Goal: Information Seeking & Learning: Compare options

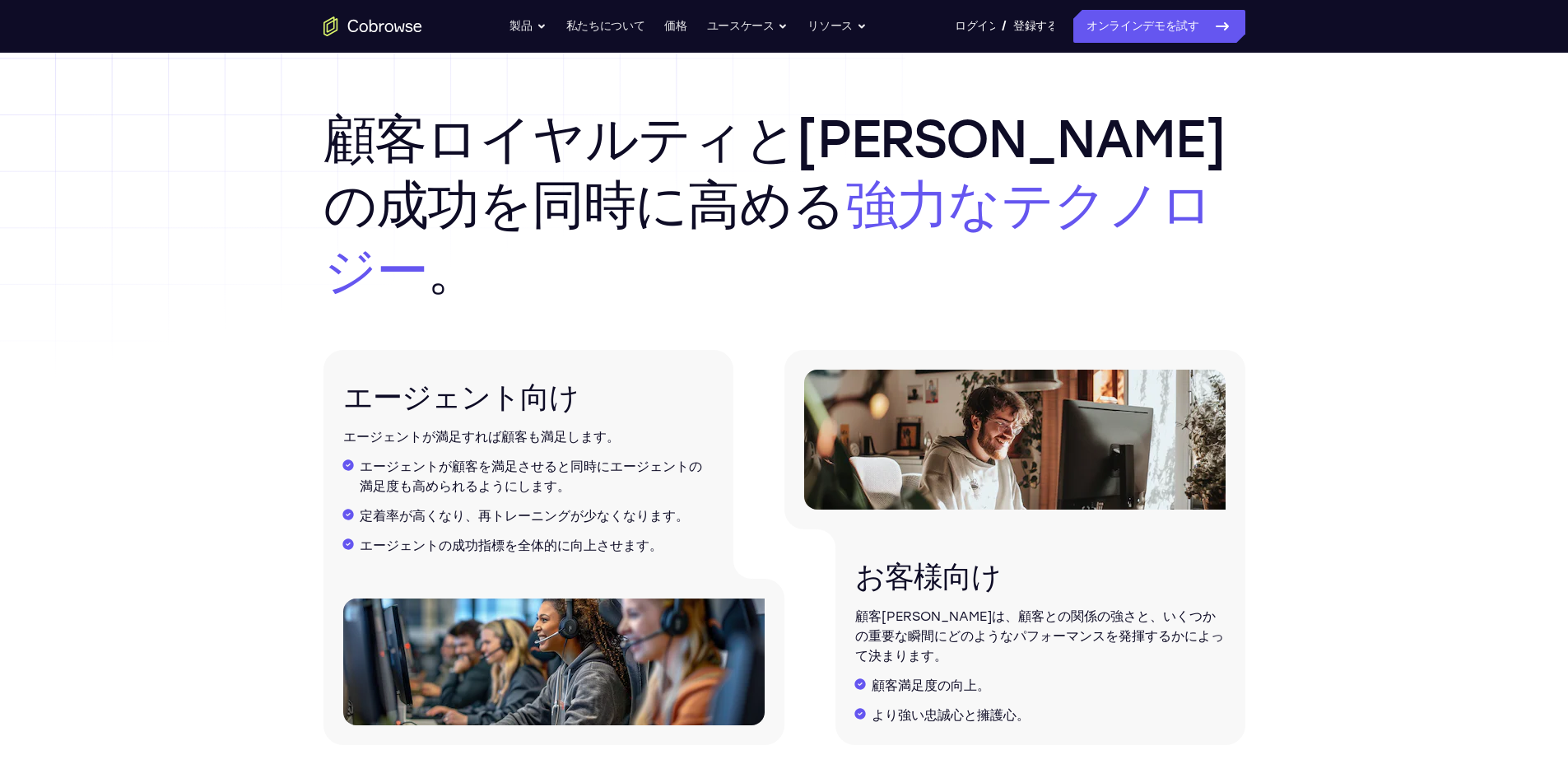
scroll to position [2059, 0]
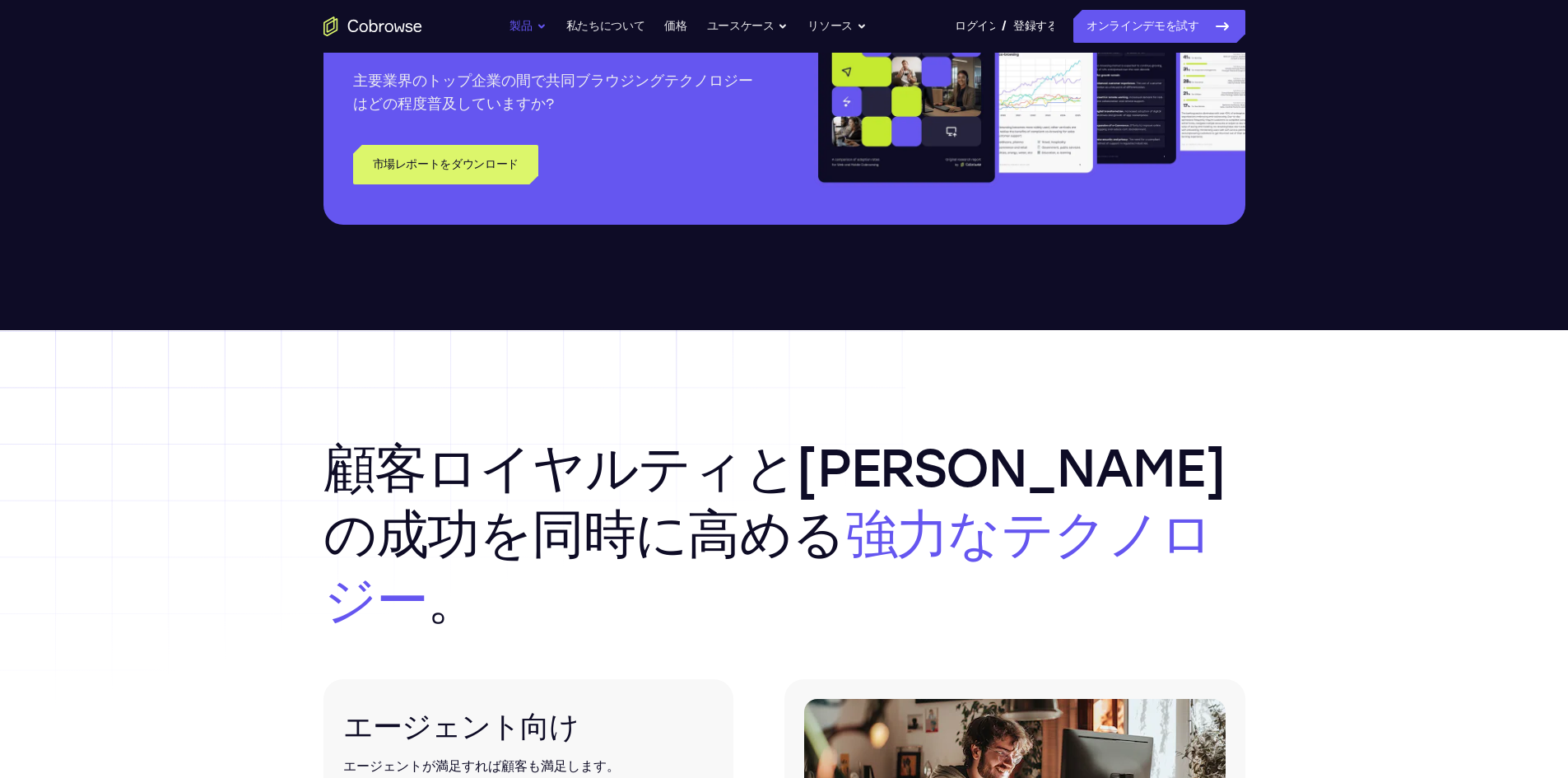
click at [525, 27] on font "製品" at bounding box center [520, 26] width 22 height 14
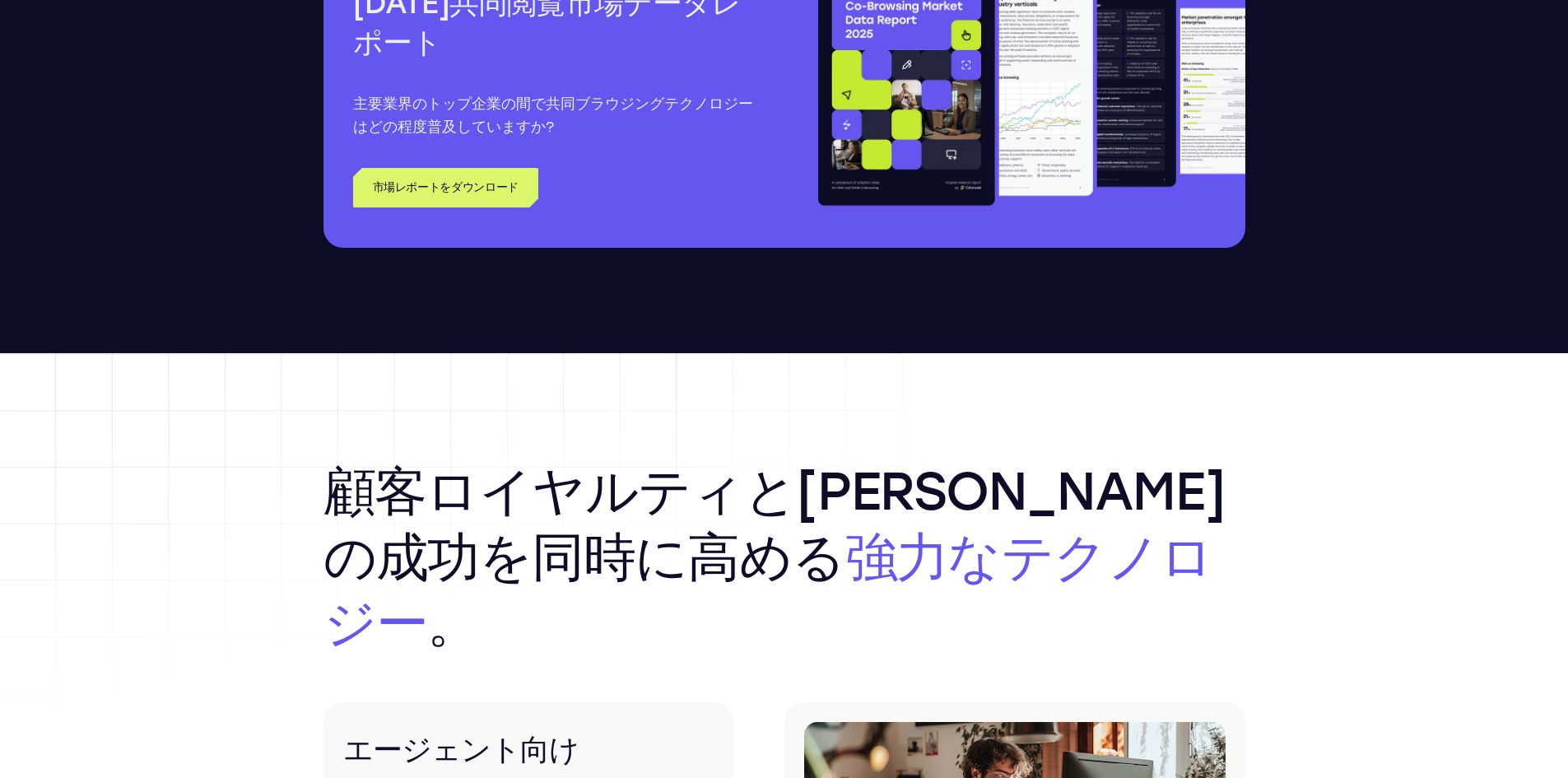
scroll to position [2223, 0]
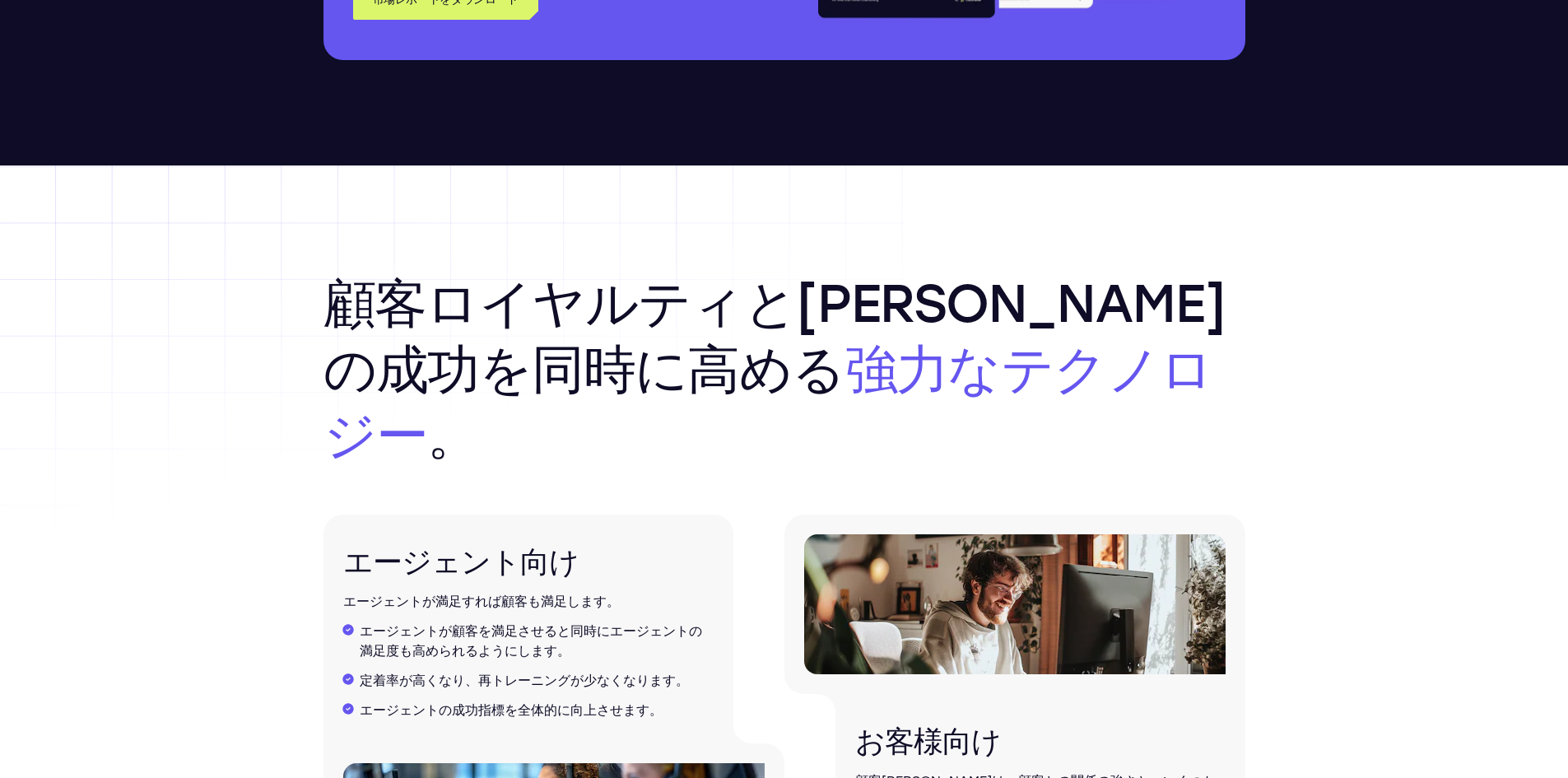
click at [396, 287] on font "顧客ロイヤルティとエージェントの成功を同時に高める" at bounding box center [774, 336] width 902 height 129
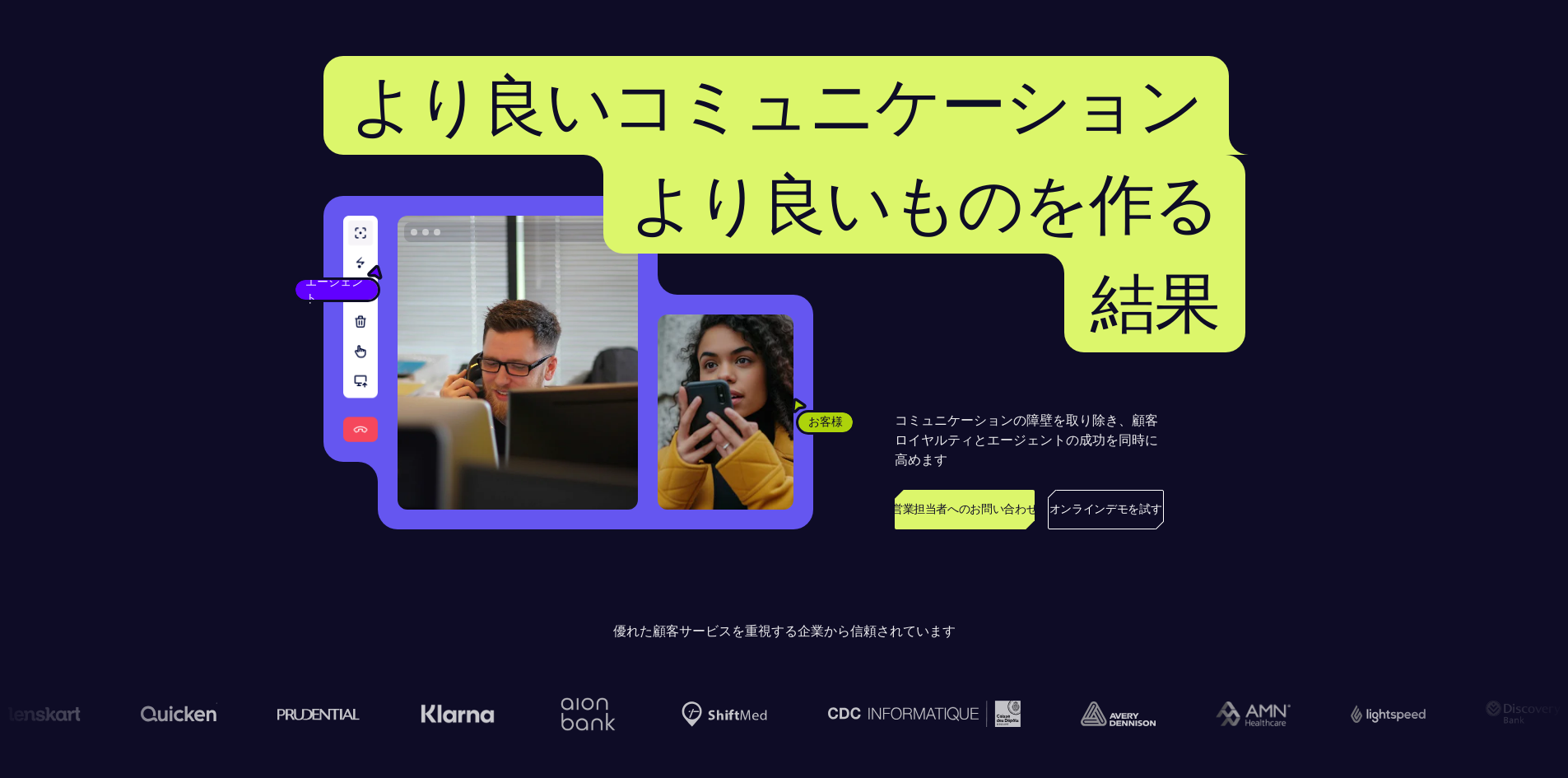
scroll to position [0, 0]
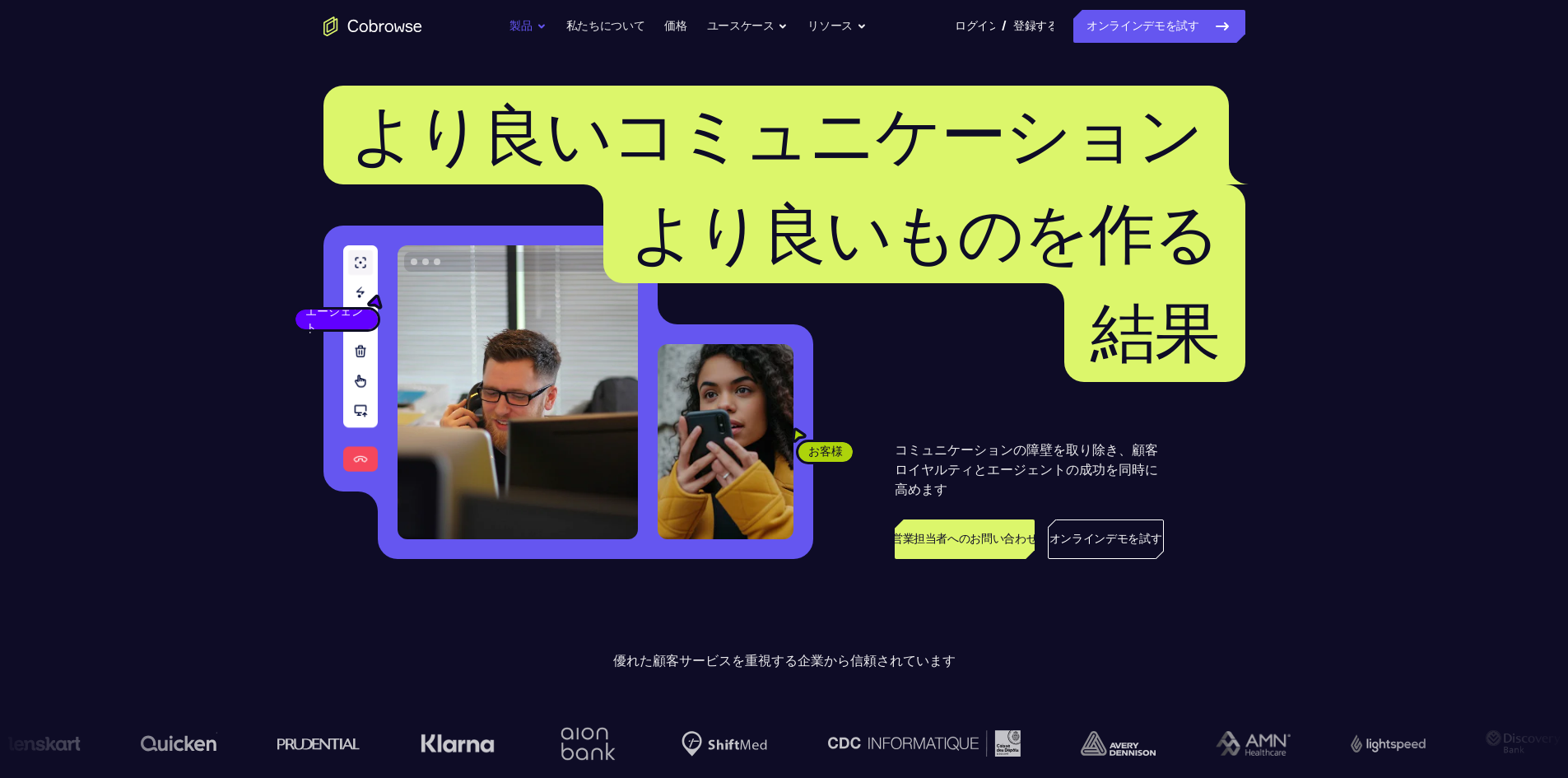
click at [543, 30] on button "製品" at bounding box center [527, 26] width 36 height 33
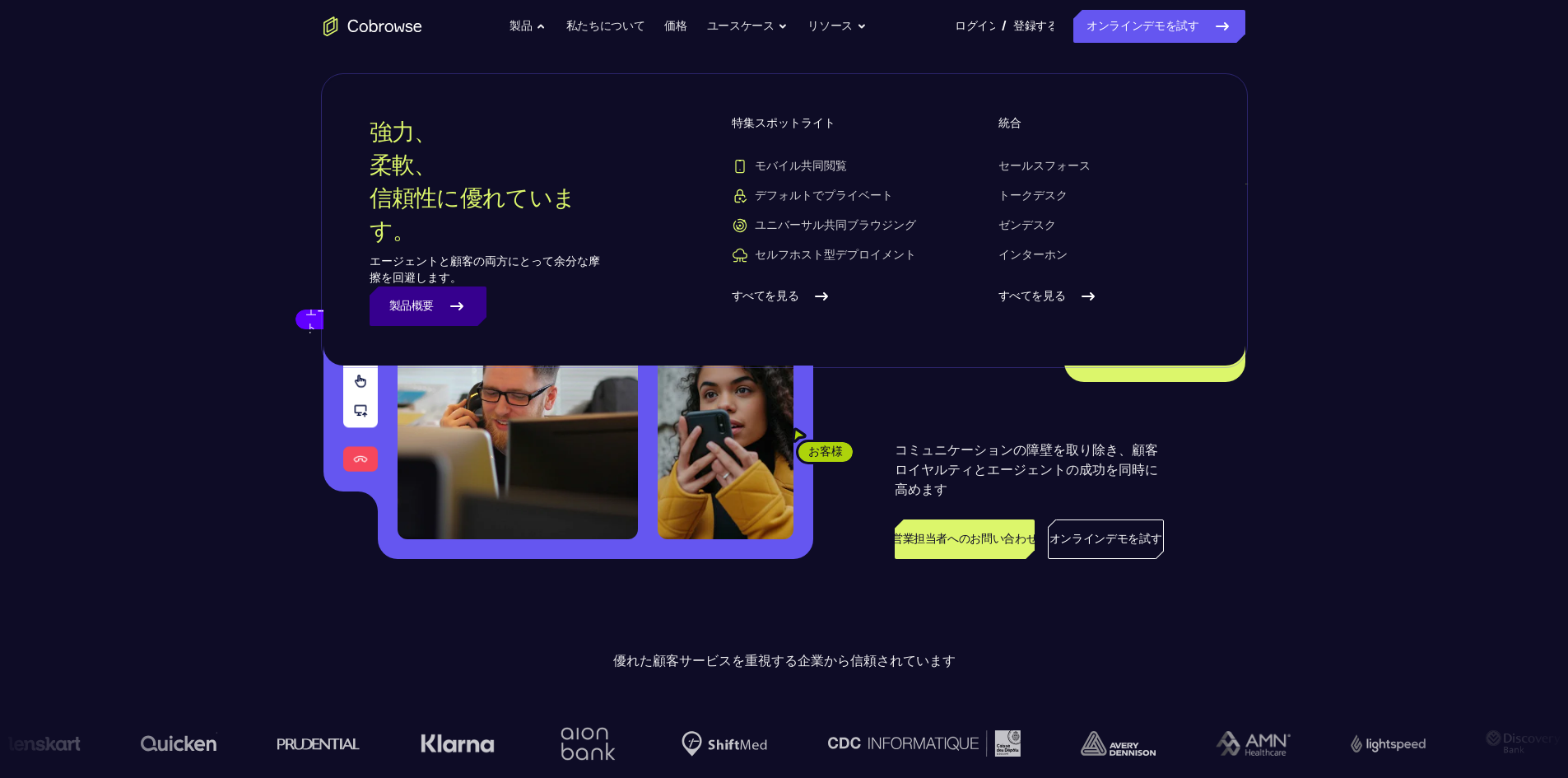
click at [436, 312] on link "製品概要" at bounding box center [428, 306] width 118 height 40
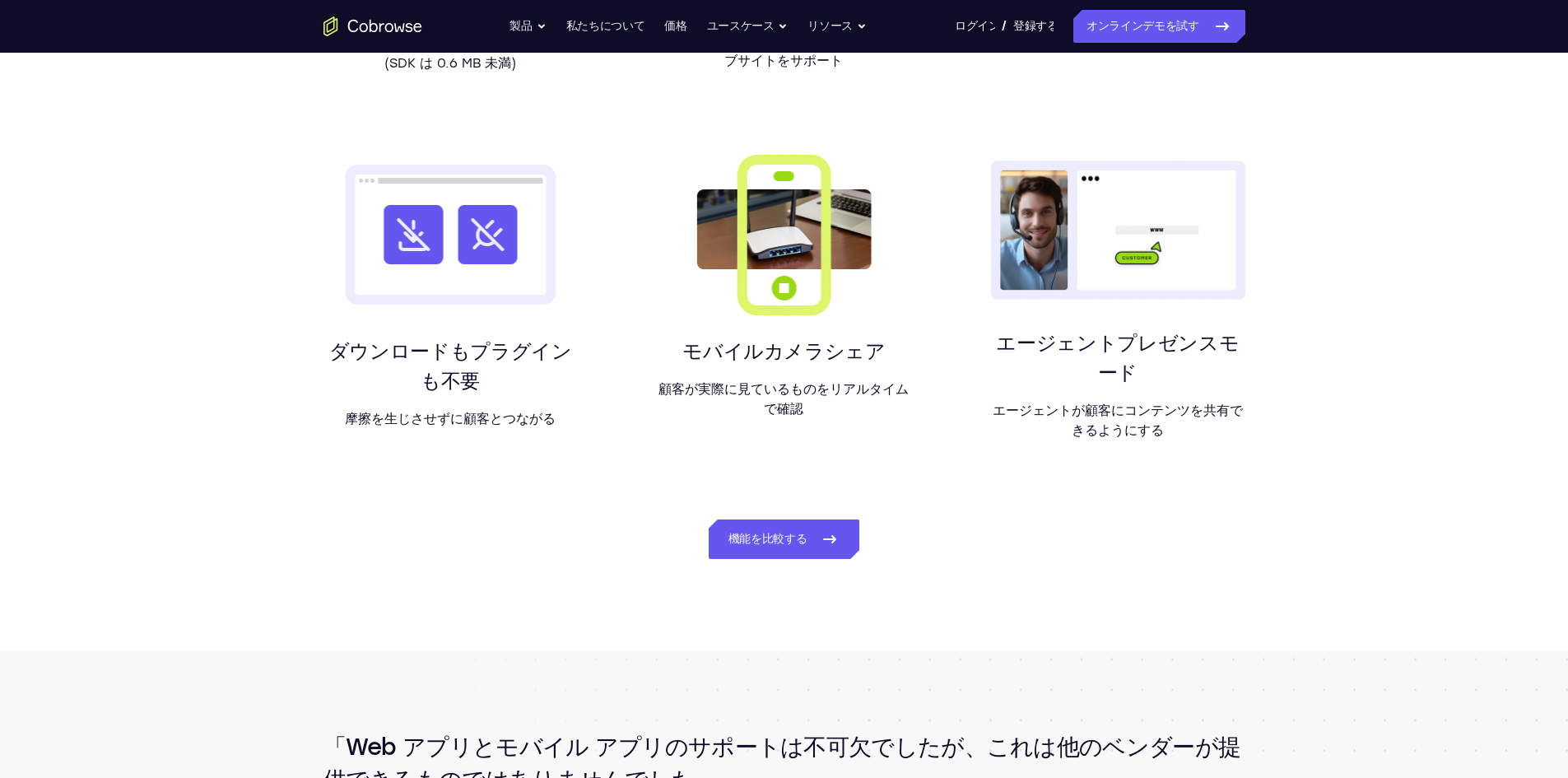
scroll to position [1729, 0]
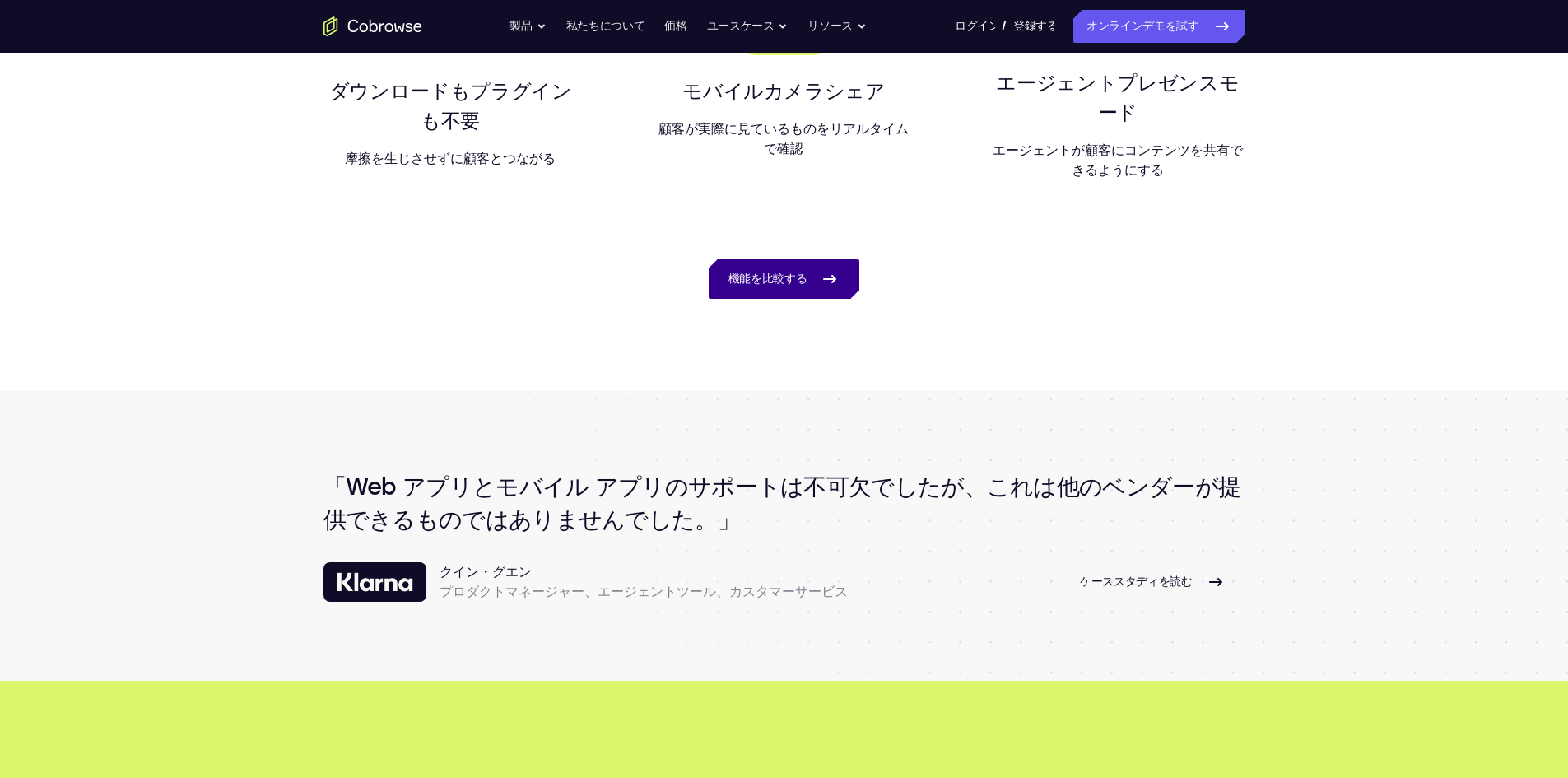
click at [811, 260] on link "機能を比較する" at bounding box center [784, 279] width 152 height 40
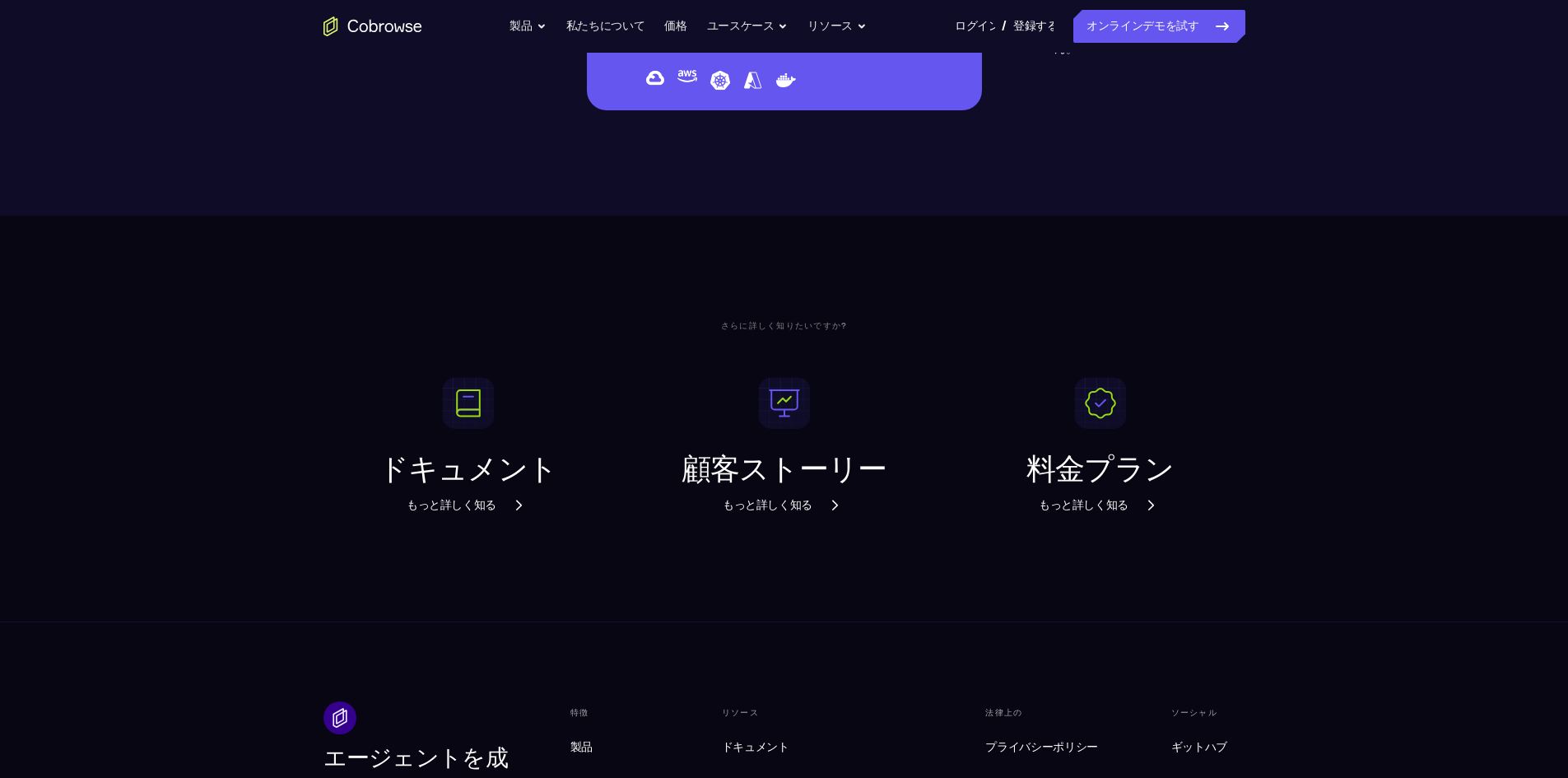
scroll to position [5380, 0]
